Goal: Find specific page/section: Find specific page/section

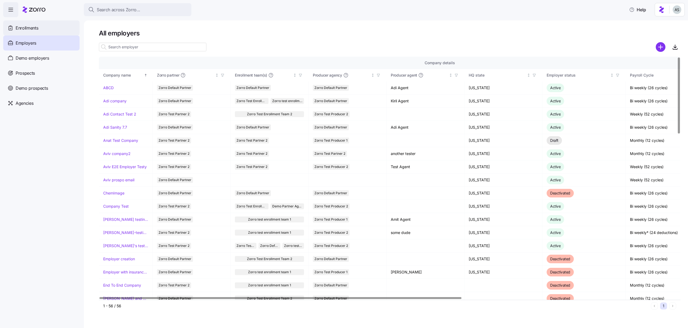
click at [36, 30] on span "Enrollments" at bounding box center [27, 28] width 23 height 7
